Goal: Navigation & Orientation: Find specific page/section

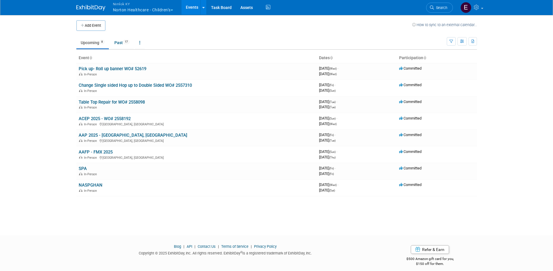
click at [122, 12] on button "Nimlok KY Norton Healthcare - Children’s" at bounding box center [146, 7] width 68 height 15
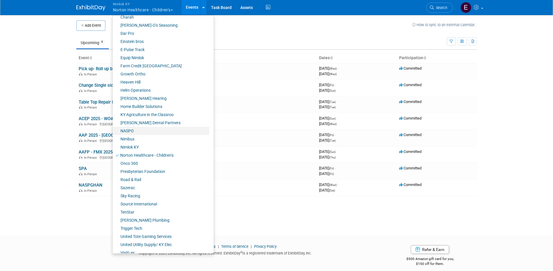
scroll to position [132, 0]
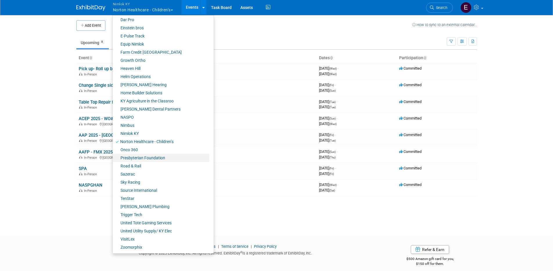
click at [157, 159] on link "Presbyterian Foundation" at bounding box center [161, 158] width 97 height 8
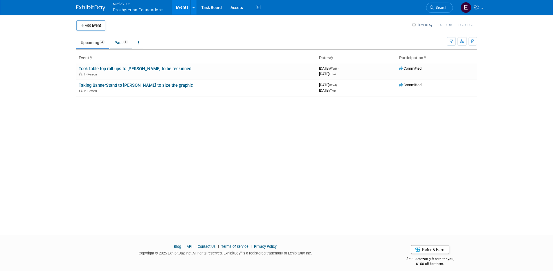
click at [118, 40] on link "Past 1" at bounding box center [121, 42] width 22 height 11
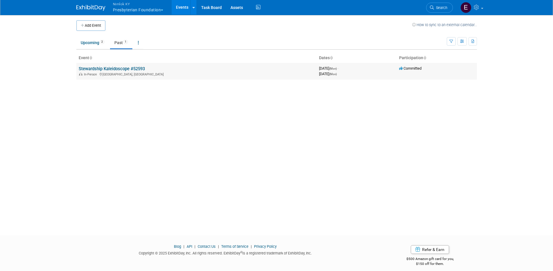
click at [128, 66] on link "Stewardship Kaleidoscope #52593" at bounding box center [112, 68] width 66 height 5
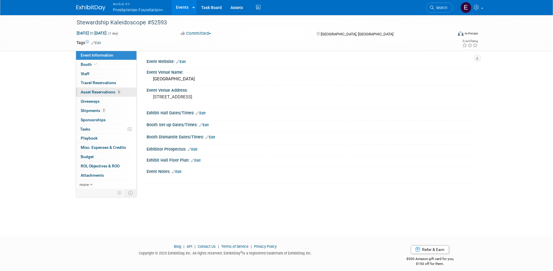
click at [104, 92] on span "Asset Reservations 5" at bounding box center [101, 92] width 40 height 5
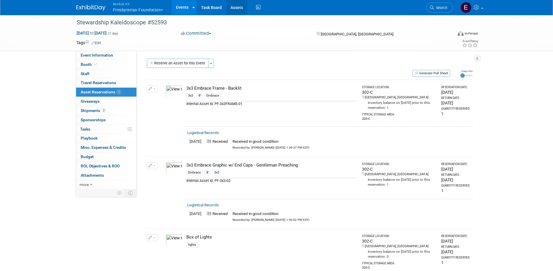
click at [236, 7] on link "Assets" at bounding box center [236, 7] width 21 height 15
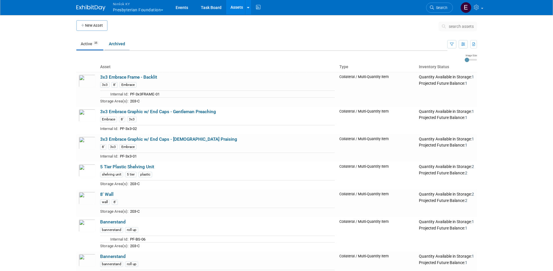
click at [119, 44] on link "Archived" at bounding box center [117, 43] width 25 height 11
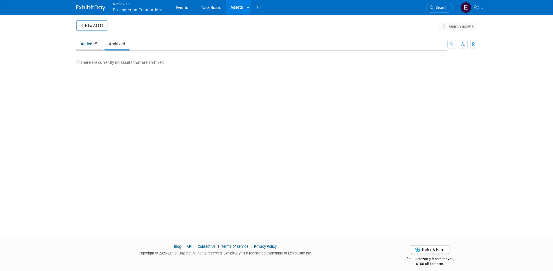
click at [94, 45] on link "Active 35" at bounding box center [89, 43] width 27 height 11
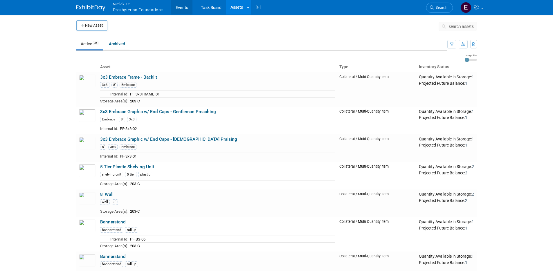
click at [184, 9] on link "Events" at bounding box center [181, 7] width 21 height 15
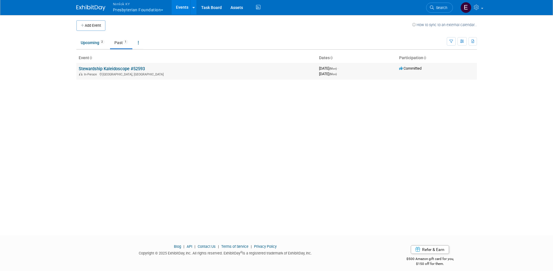
click at [116, 67] on link "Stewardship Kaleidoscope #52593" at bounding box center [112, 68] width 66 height 5
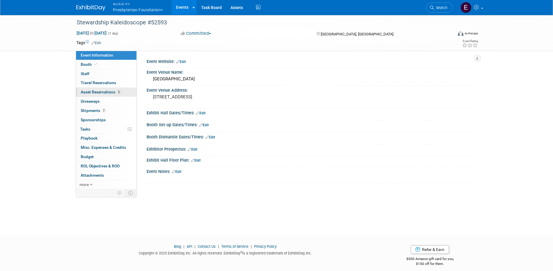
click at [94, 89] on link "5 Asset Reservations 5" at bounding box center [106, 92] width 60 height 9
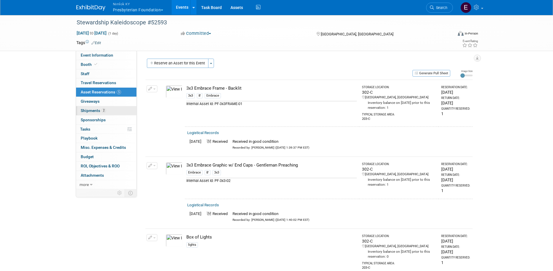
click at [94, 113] on span "Shipments 2" at bounding box center [93, 110] width 25 height 5
